Goal: Navigation & Orientation: Understand site structure

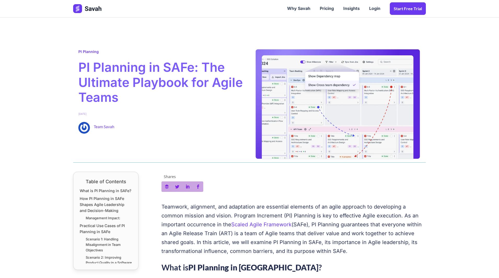
click at [85, 9] on img at bounding box center [87, 8] width 29 height 9
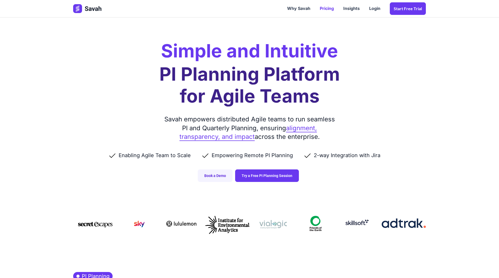
click at [330, 9] on link "Pricing" at bounding box center [326, 9] width 23 height 16
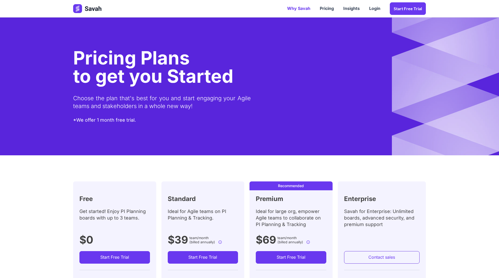
click at [303, 9] on link "Why Savah" at bounding box center [298, 9] width 33 height 16
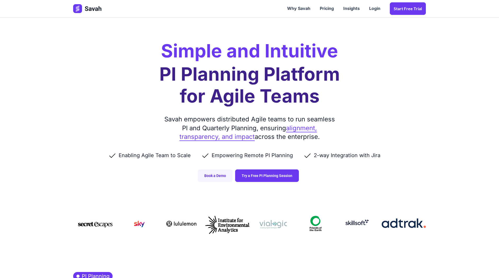
click at [210, 51] on h2 "Simple and Intuitive" at bounding box center [249, 51] width 177 height 18
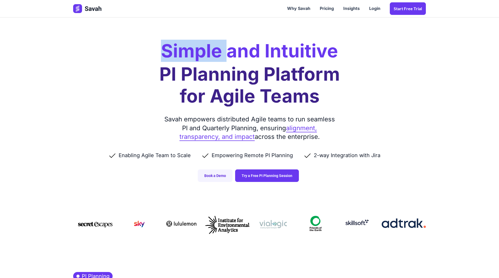
click at [210, 51] on h2 "Simple and Intuitive" at bounding box center [249, 51] width 177 height 18
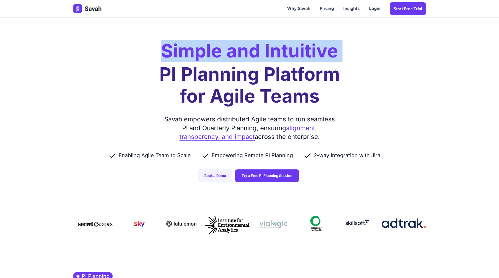
click at [210, 51] on h2 "Simple and Intuitive" at bounding box center [249, 51] width 177 height 18
click at [267, 55] on h2 "Simple and Intuitive" at bounding box center [249, 51] width 177 height 18
